Goal: Task Accomplishment & Management: Manage account settings

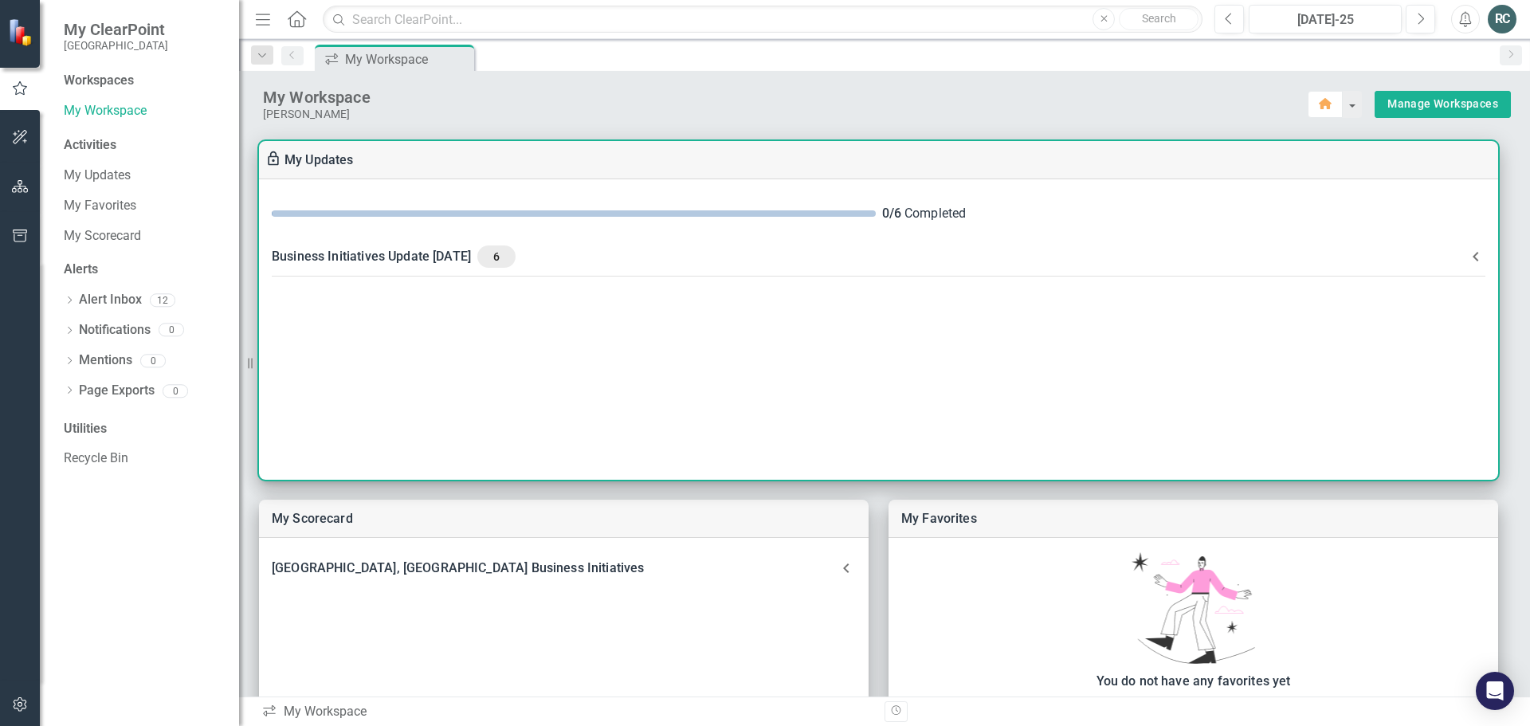
click at [509, 259] on span "6" at bounding box center [497, 257] width 26 height 14
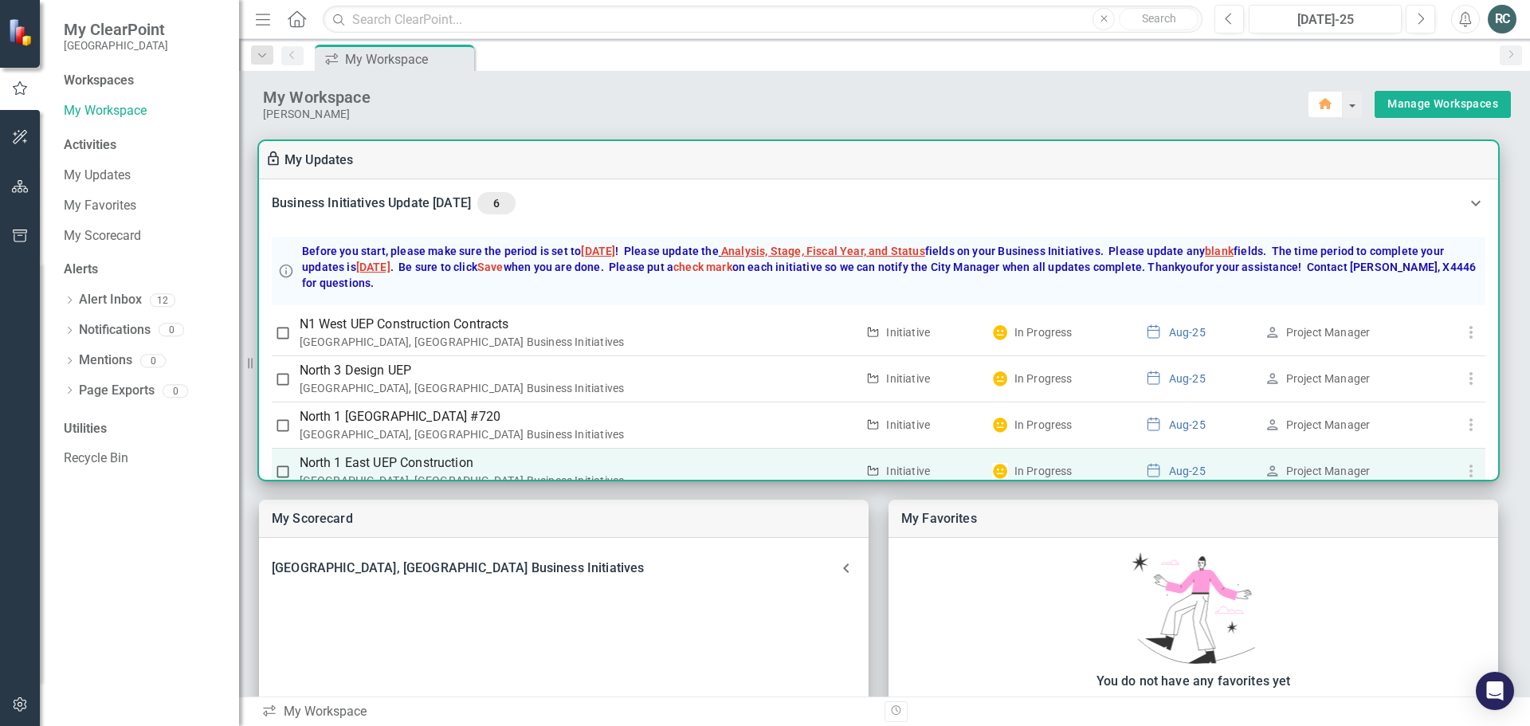
scroll to position [159, 0]
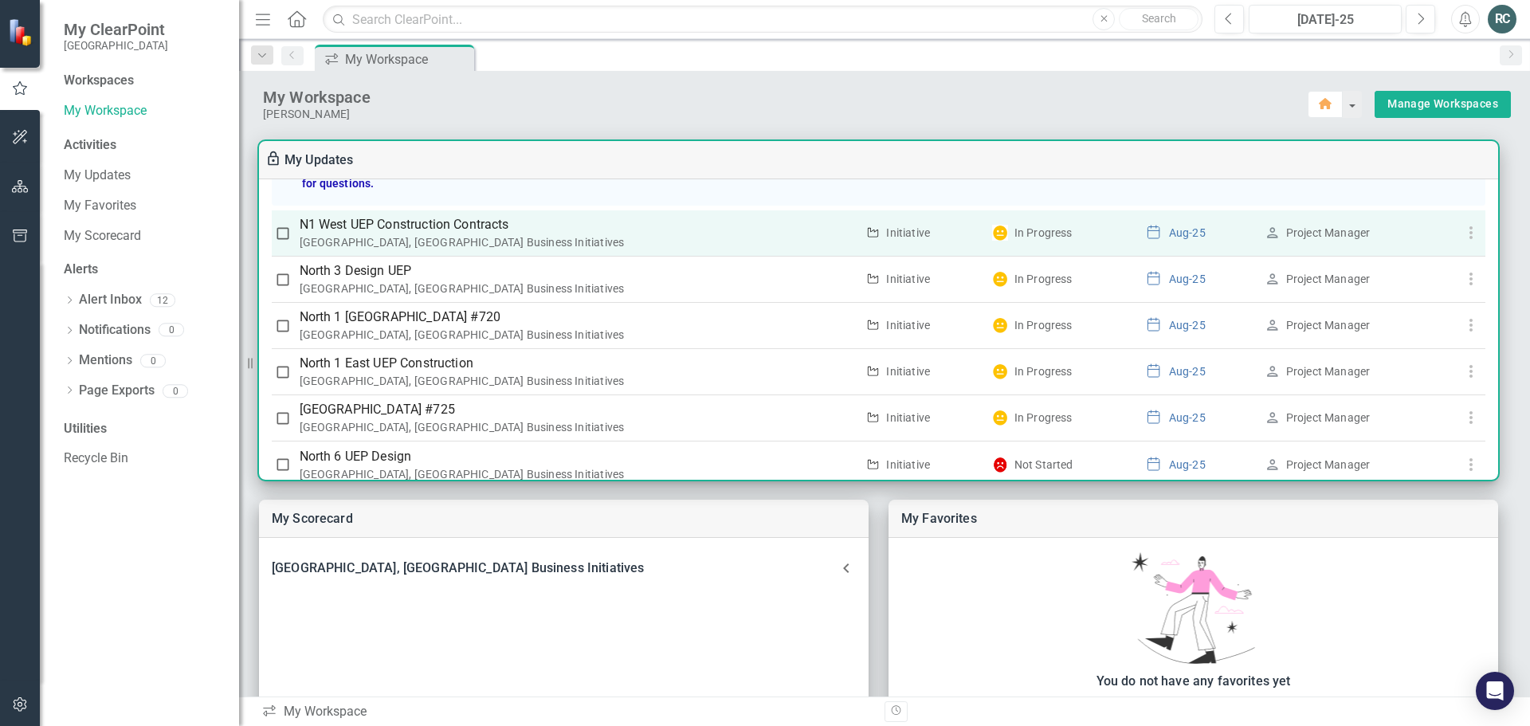
click at [279, 237] on input "checkbox" at bounding box center [283, 234] width 16 height 16
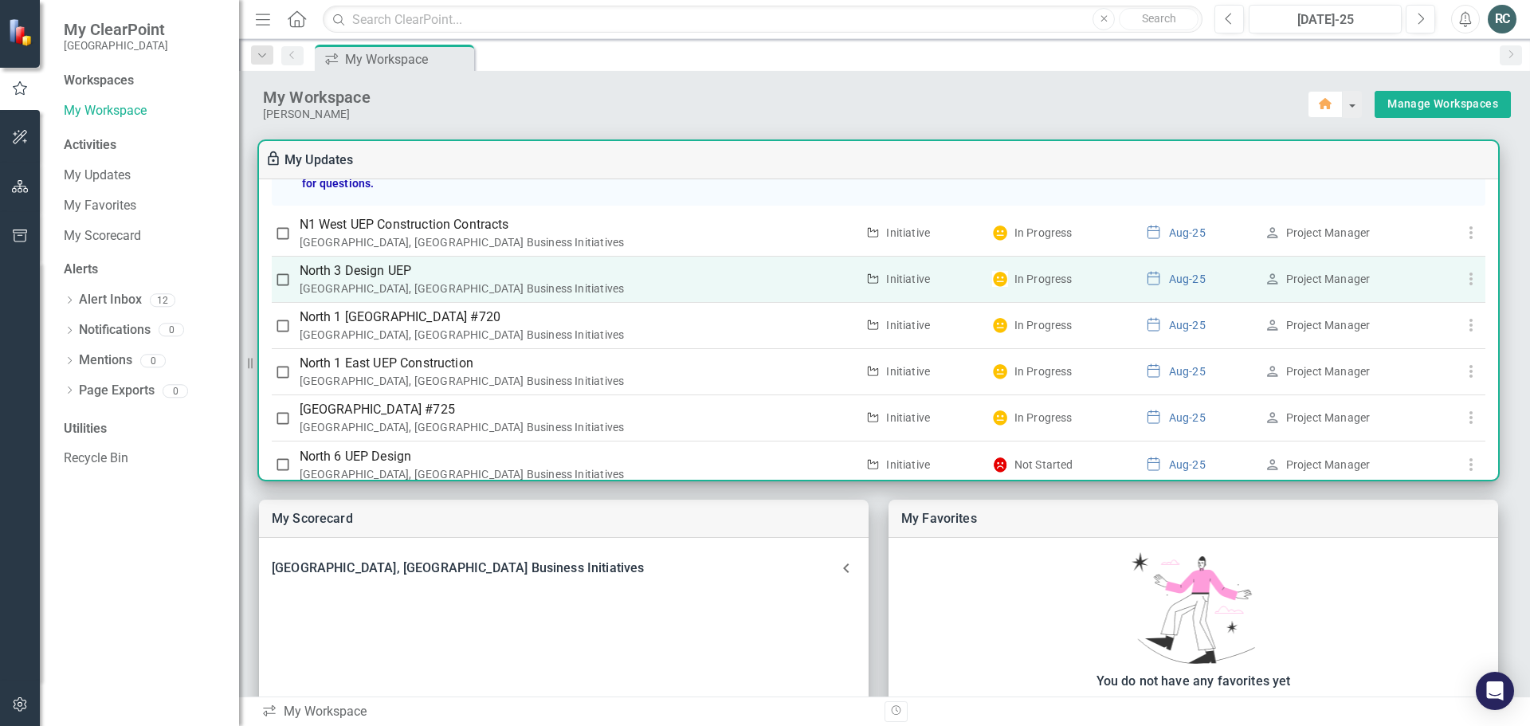
checkbox input "true"
click at [281, 283] on input "checkbox" at bounding box center [283, 280] width 16 height 16
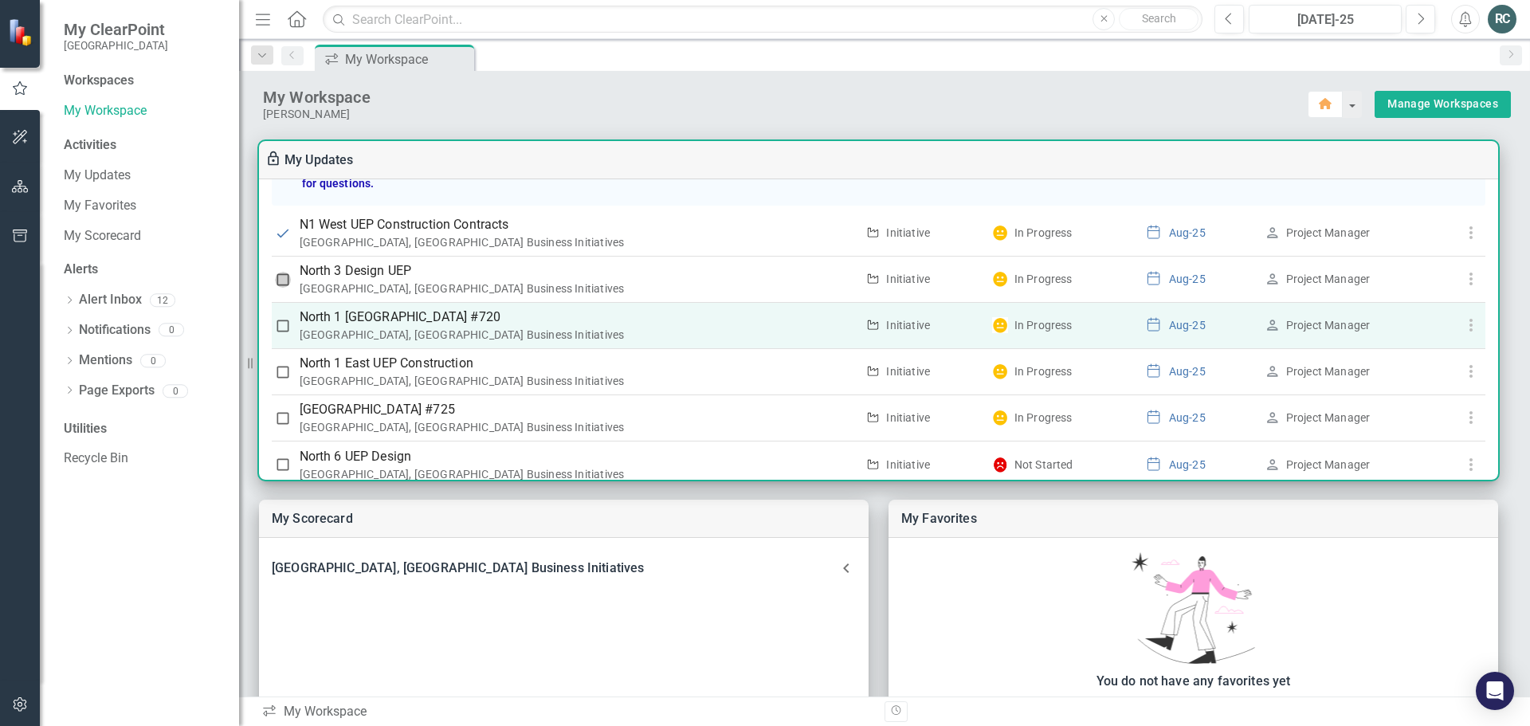
checkbox input "true"
drag, startPoint x: 283, startPoint y: 331, endPoint x: 284, endPoint y: 358, distance: 27.1
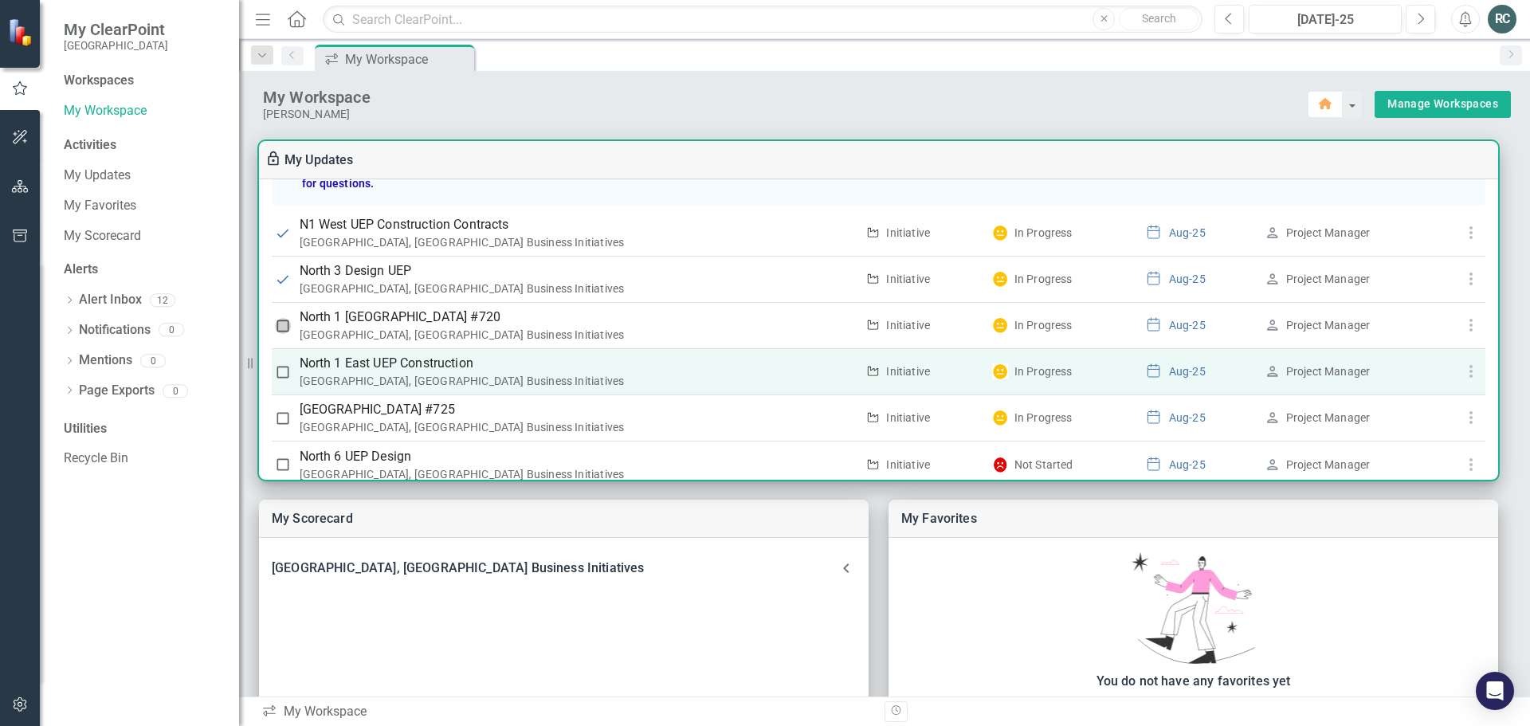
click at [283, 332] on input "checkbox" at bounding box center [283, 326] width 16 height 16
checkbox input "true"
click at [284, 373] on input "checkbox" at bounding box center [283, 372] width 16 height 16
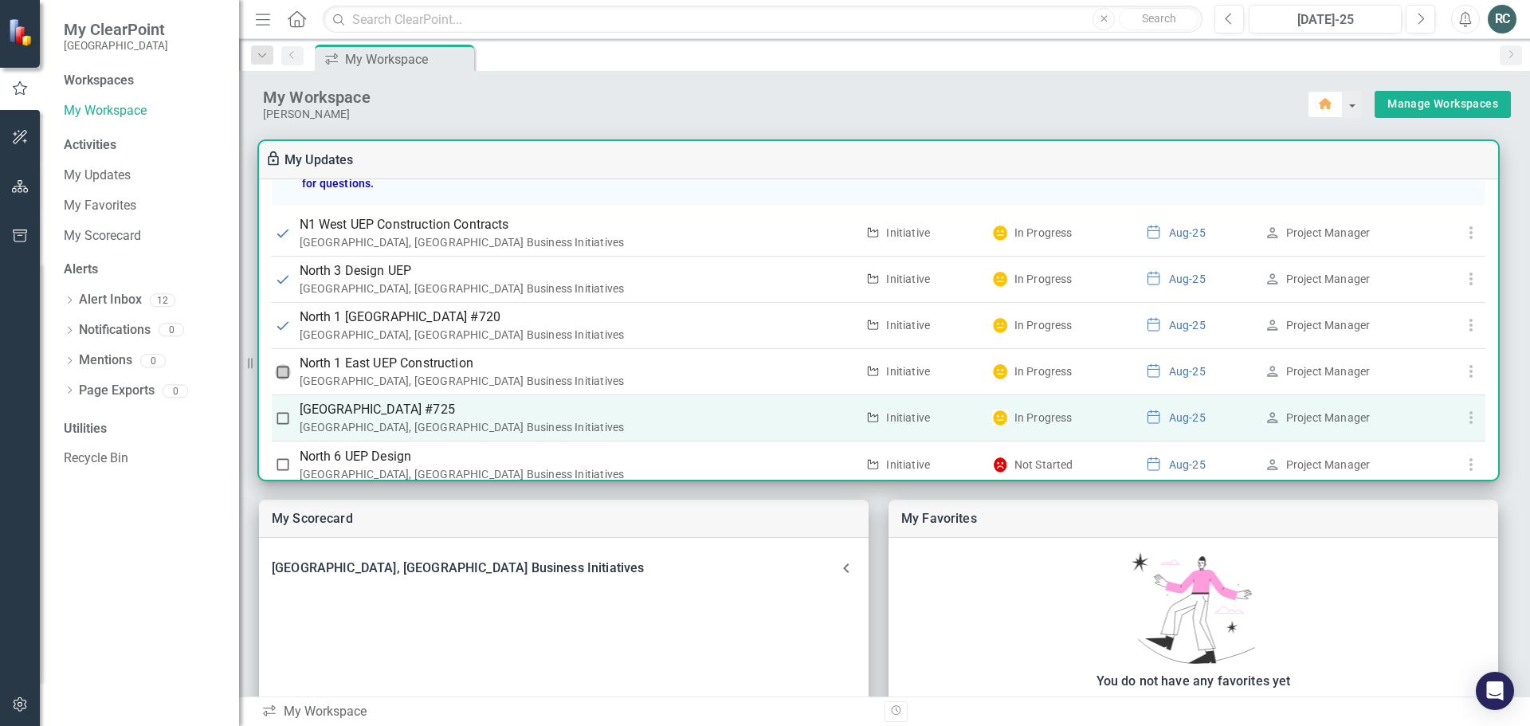
checkbox input "true"
click at [277, 419] on input "checkbox" at bounding box center [283, 419] width 16 height 16
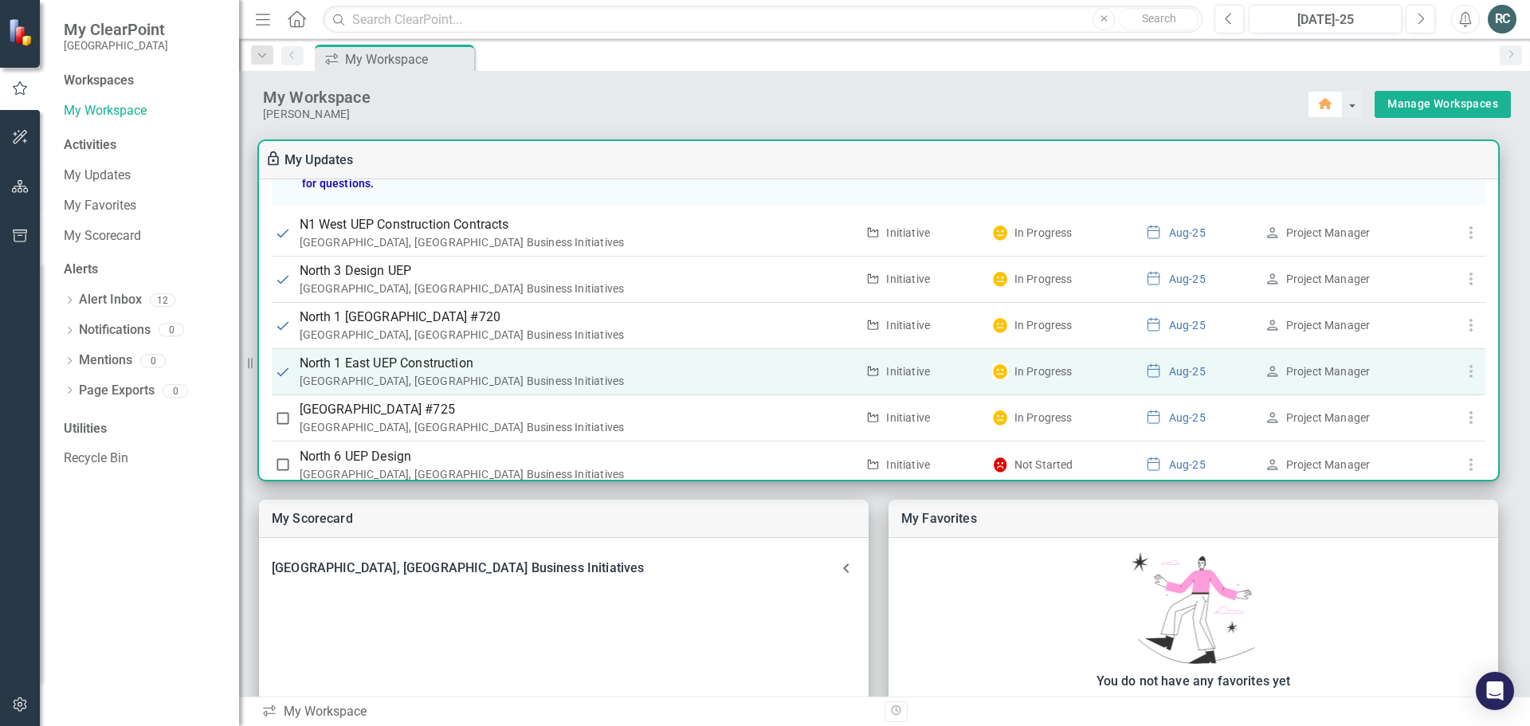
checkbox input "true"
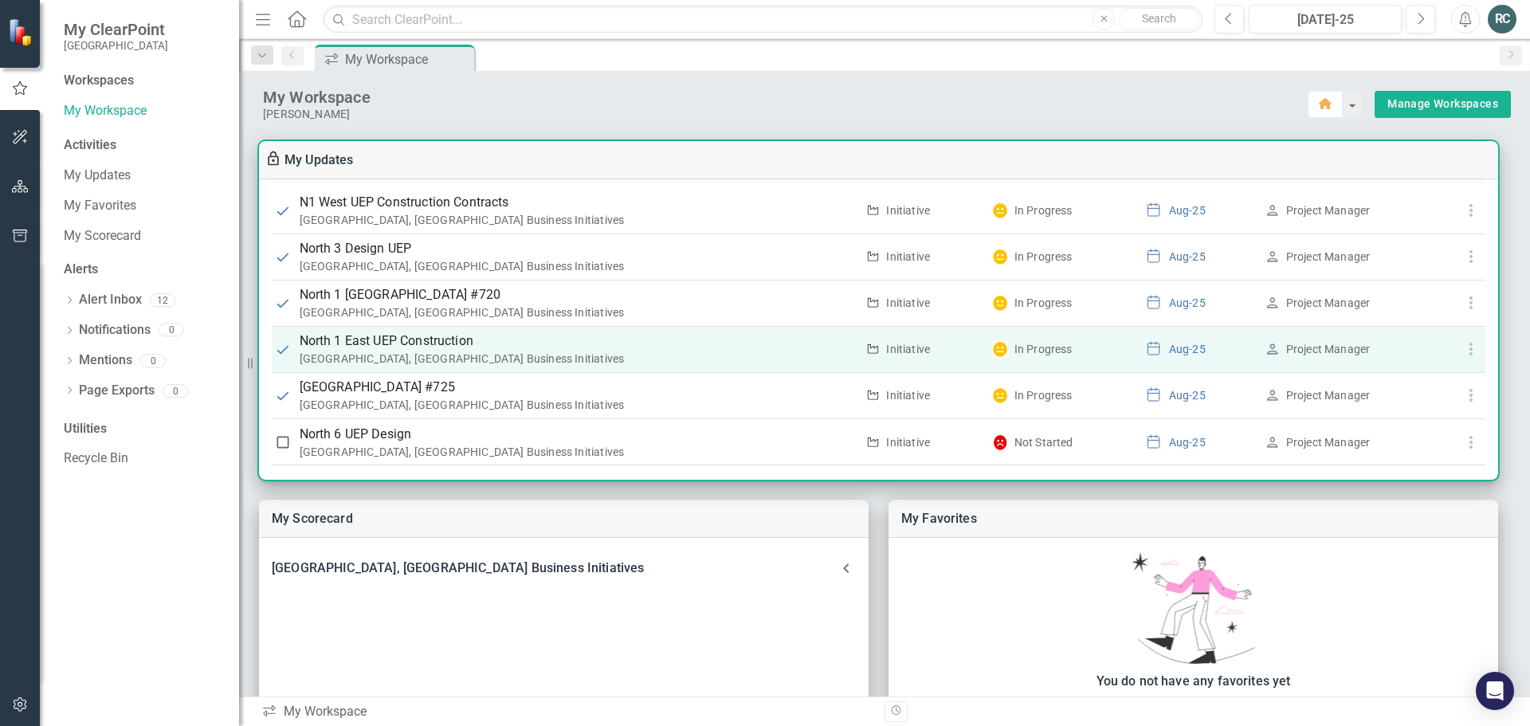
scroll to position [193, 0]
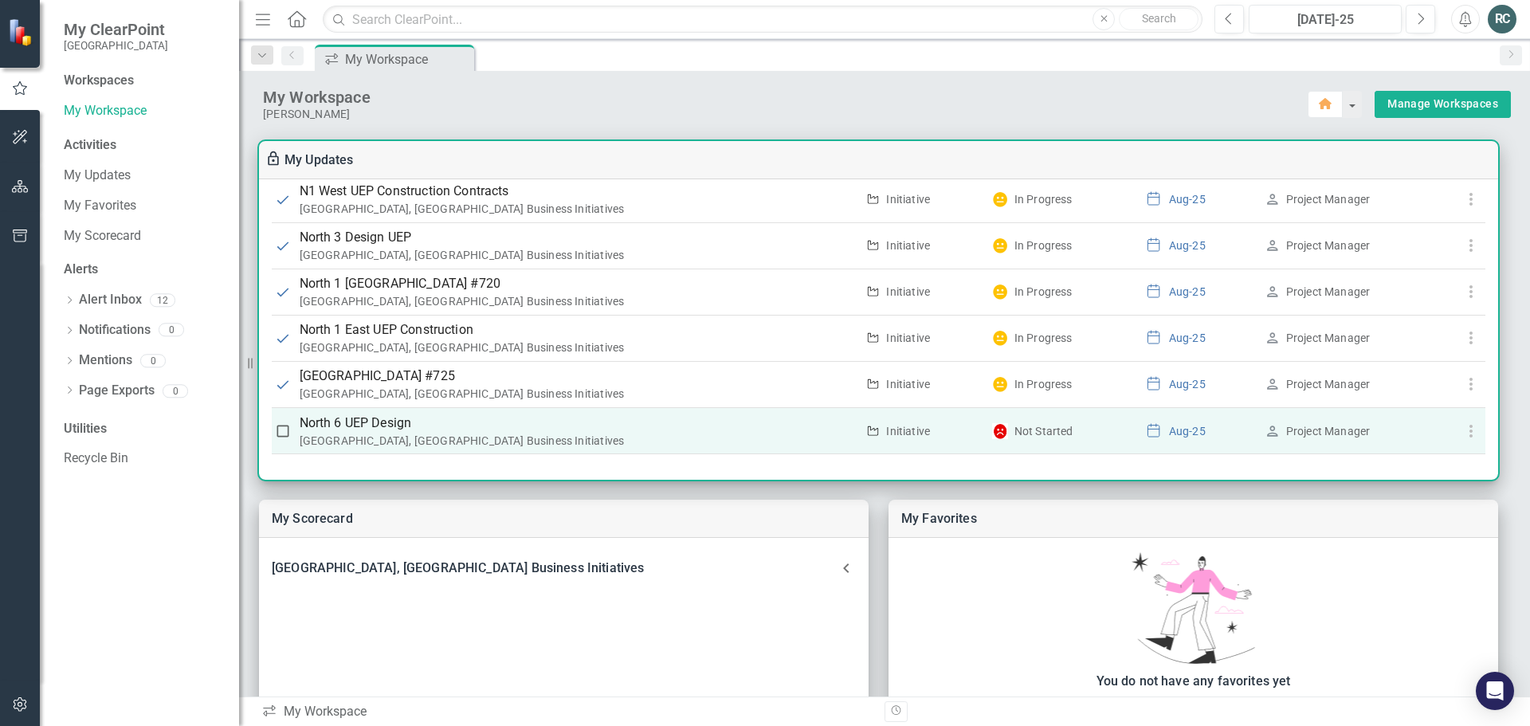
click at [284, 434] on input "checkbox" at bounding box center [283, 431] width 16 height 16
checkbox input "true"
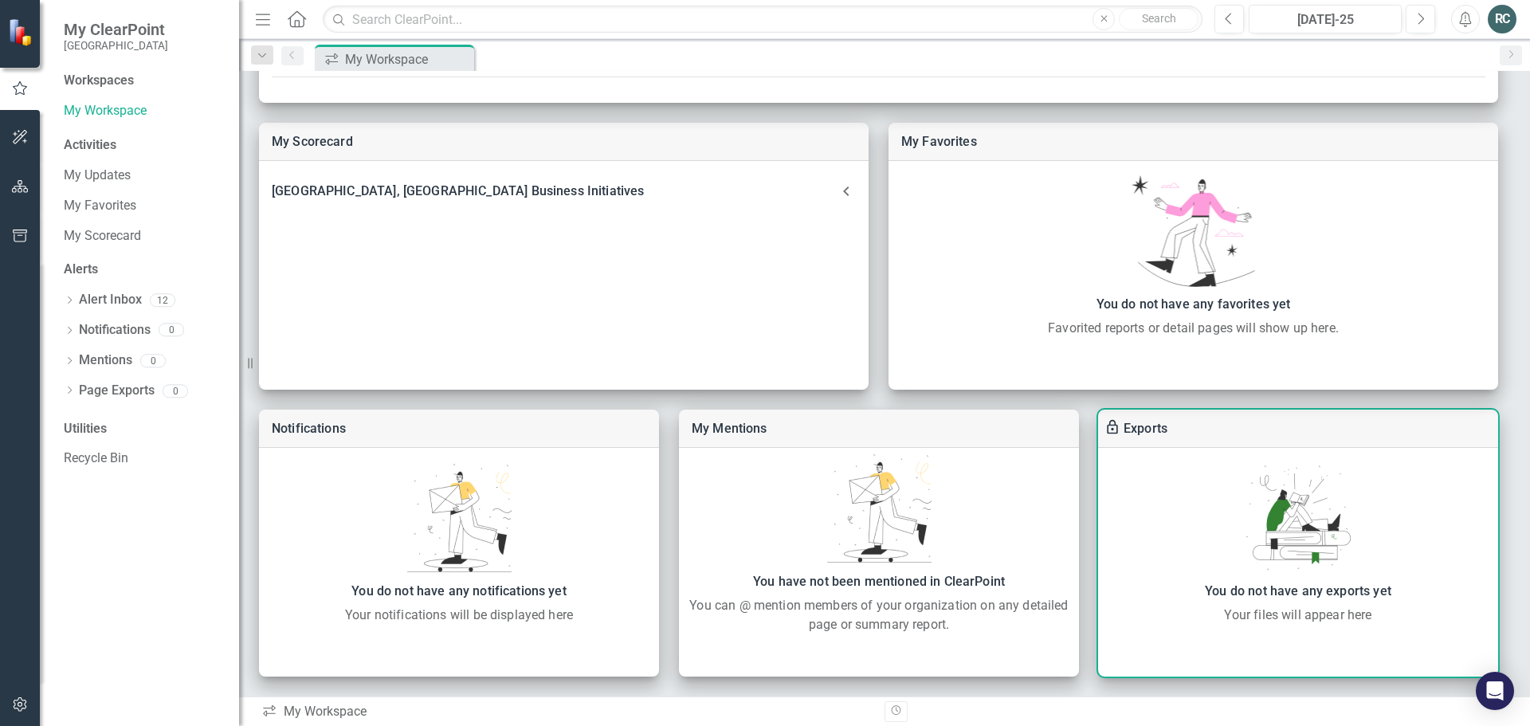
scroll to position [0, 0]
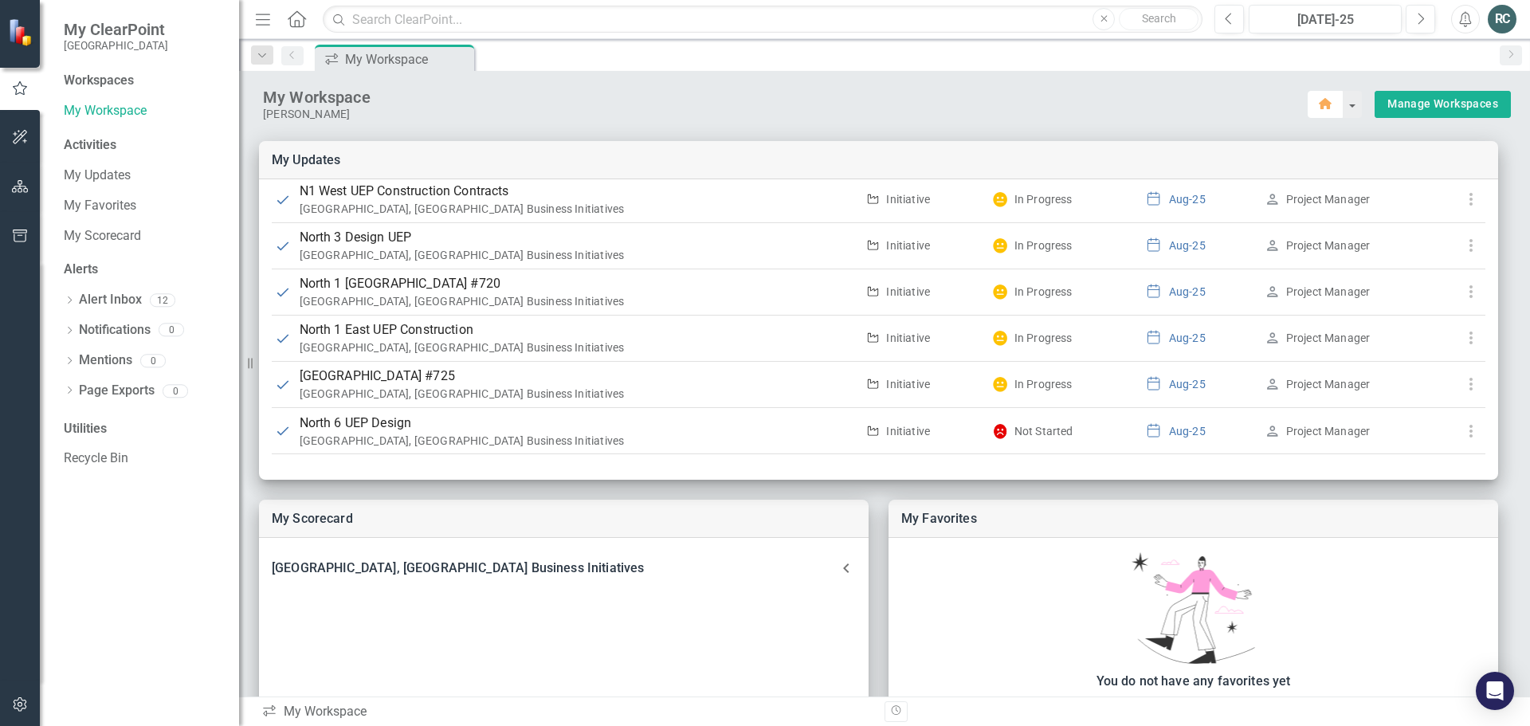
click at [1319, 108] on icon "button" at bounding box center [1325, 103] width 13 height 11
click at [112, 174] on link "My Updates" at bounding box center [143, 176] width 159 height 18
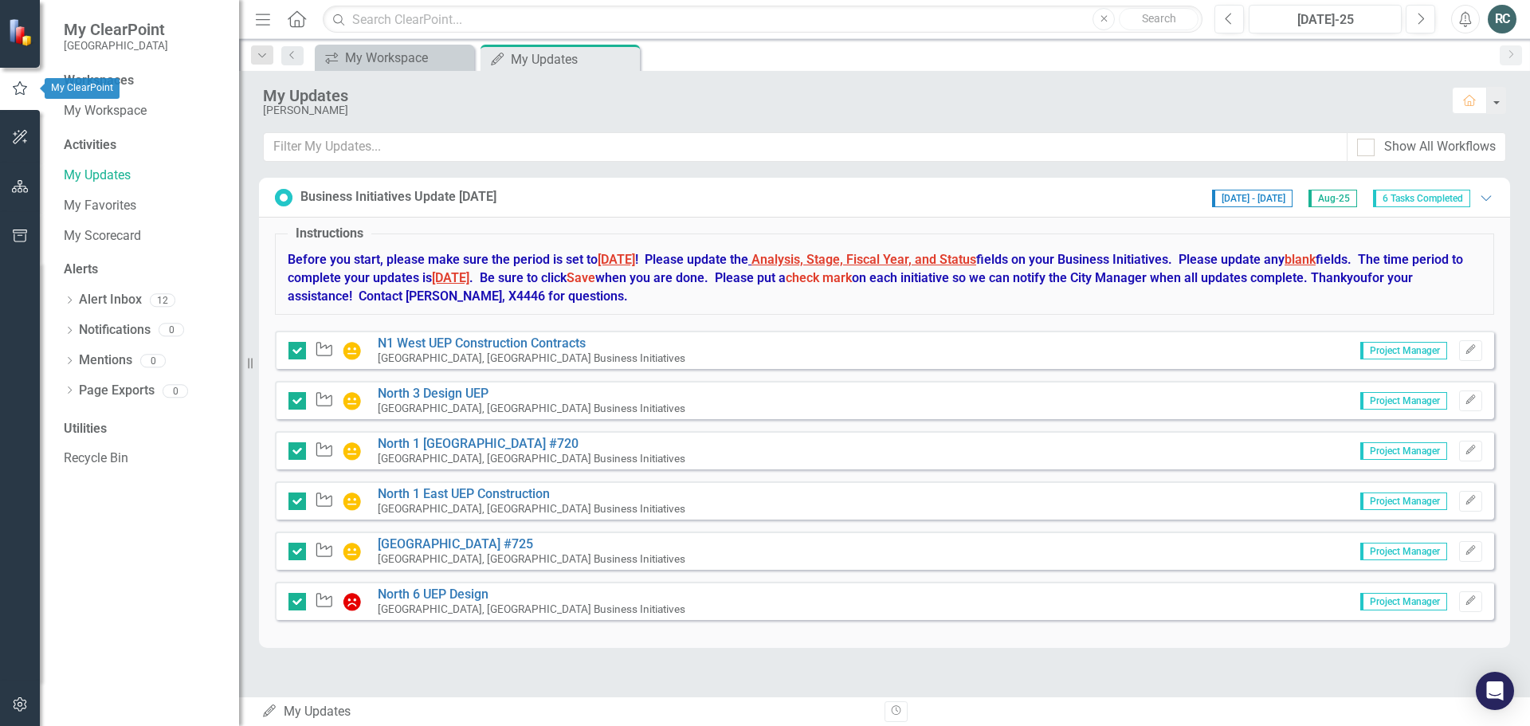
click at [12, 92] on icon "button" at bounding box center [20, 88] width 18 height 14
click at [119, 78] on div "Workspaces" at bounding box center [99, 81] width 70 height 18
click at [114, 106] on link "My Workspace" at bounding box center [143, 111] width 159 height 18
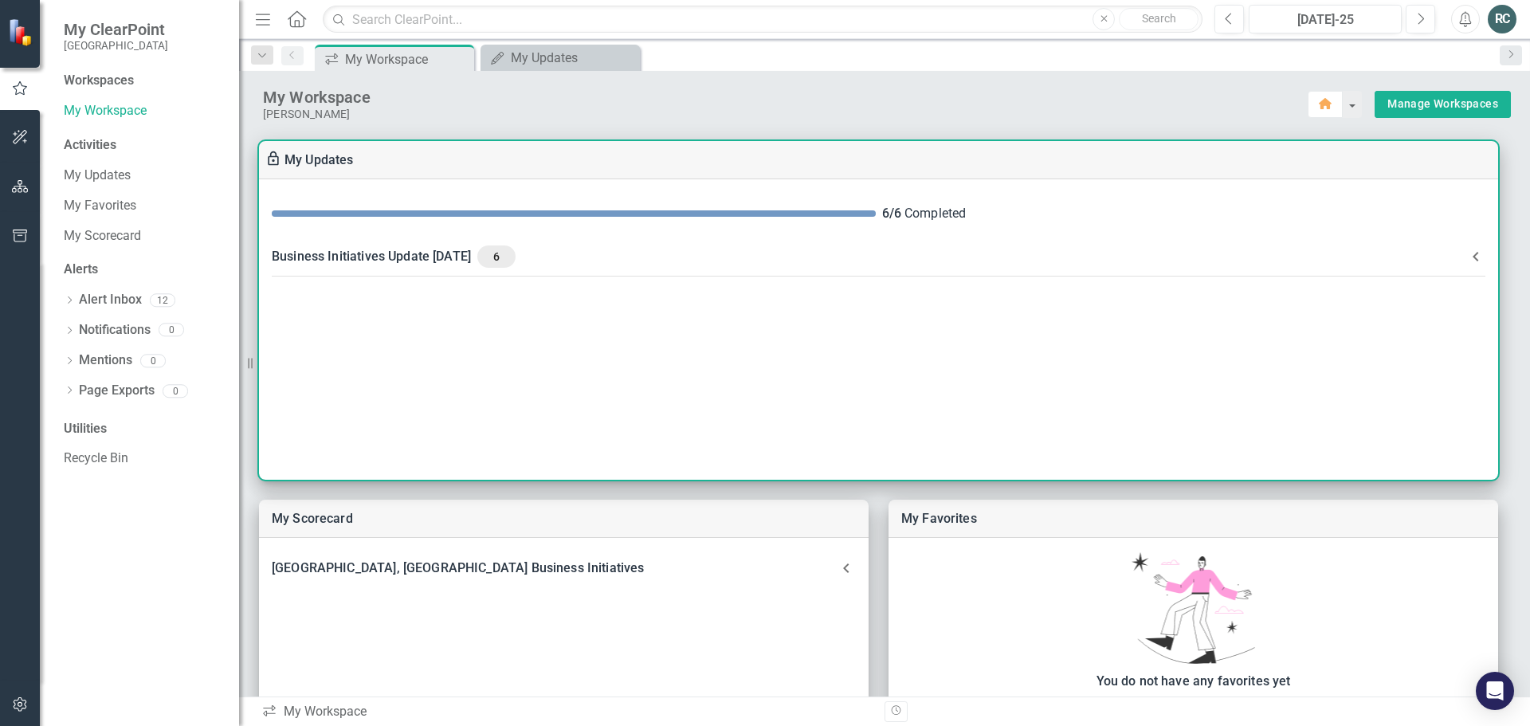
click at [509, 253] on span "6" at bounding box center [497, 257] width 26 height 14
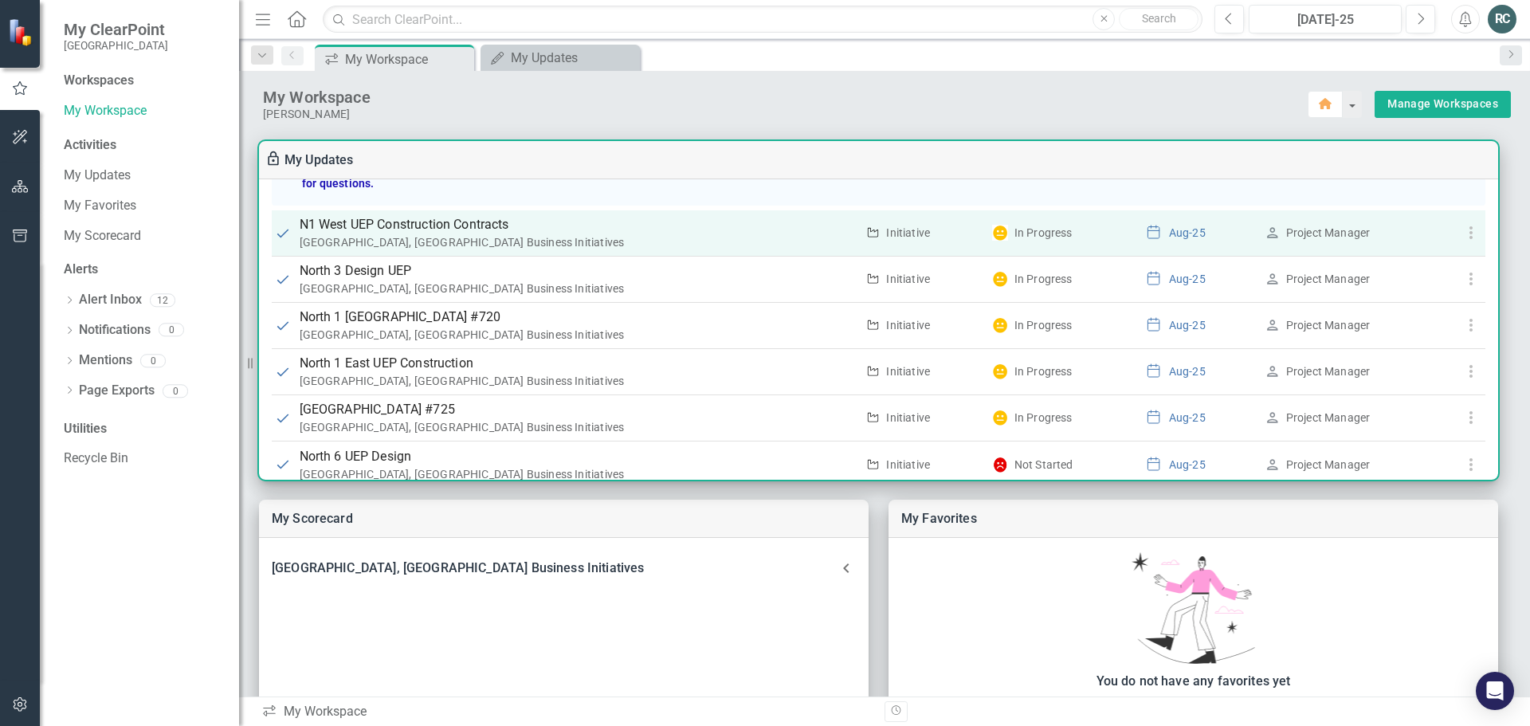
scroll to position [193, 0]
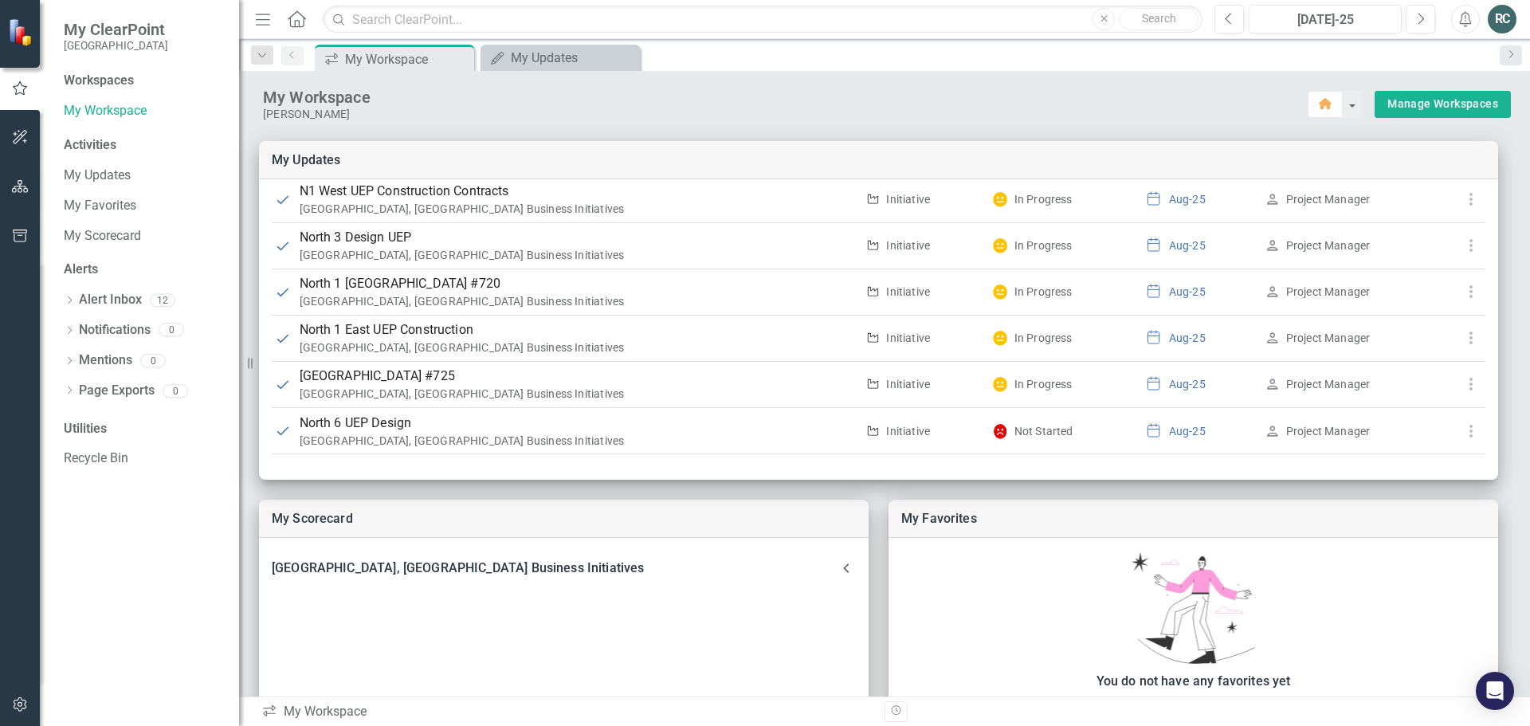
click at [1508, 26] on div "RC" at bounding box center [1502, 19] width 29 height 29
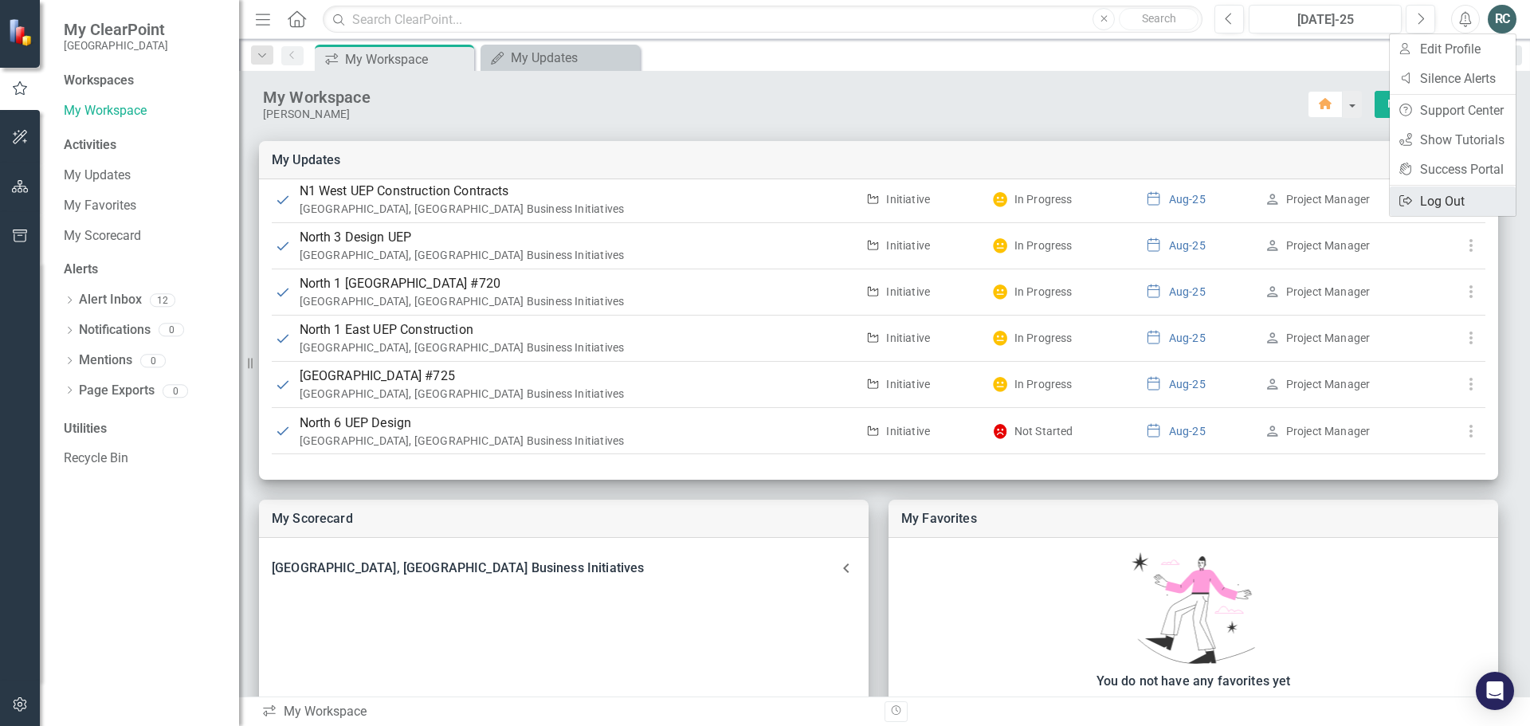
click at [1441, 194] on link "Logout Log Out" at bounding box center [1453, 201] width 126 height 29
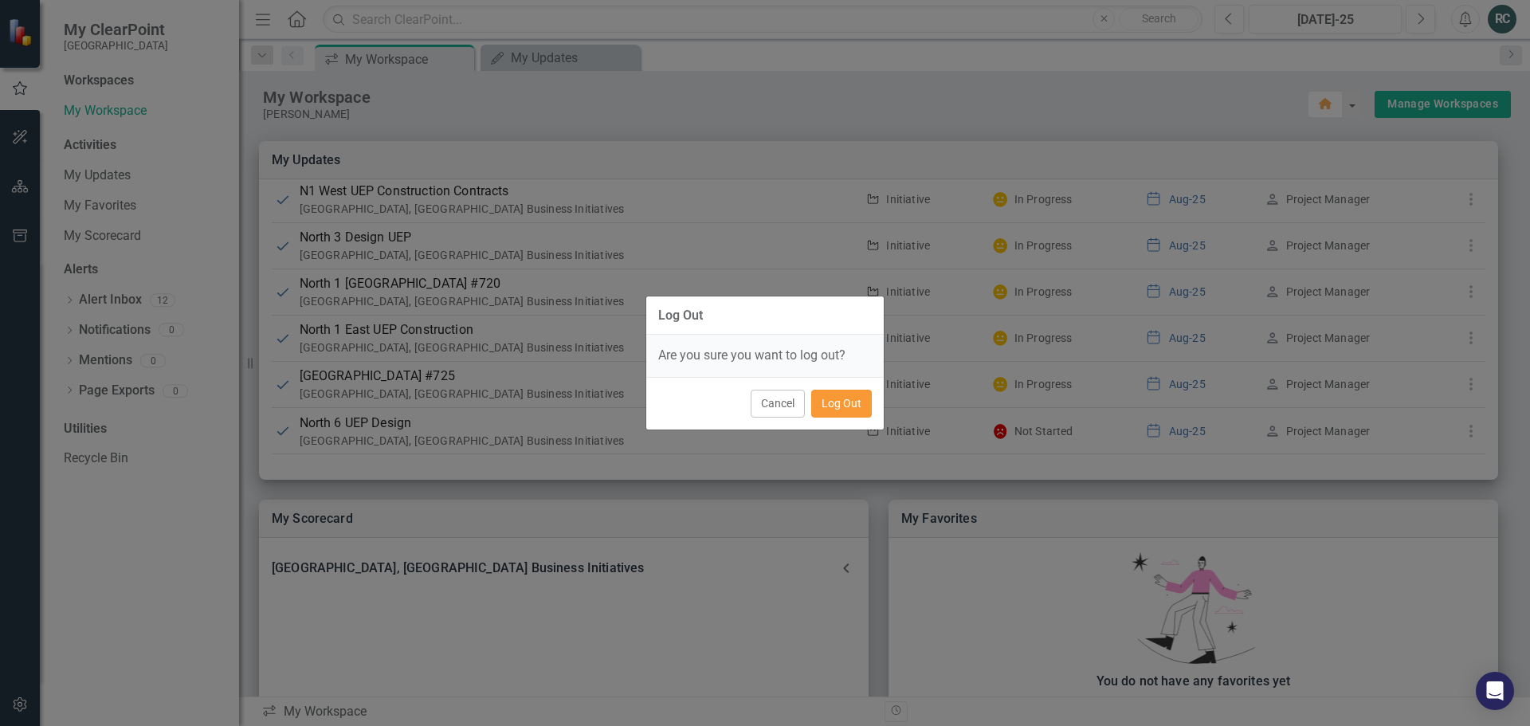
click at [843, 403] on button "Log Out" at bounding box center [841, 404] width 61 height 28
